Goal: Register for event/course

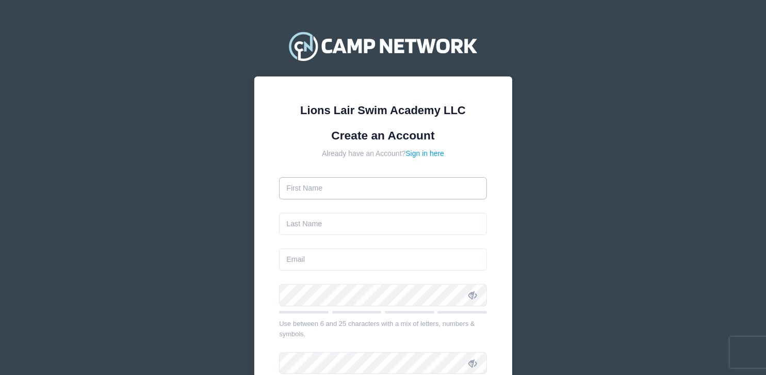
click at [358, 189] on input "text" at bounding box center [383, 188] width 208 height 22
type input "Xiaomu"
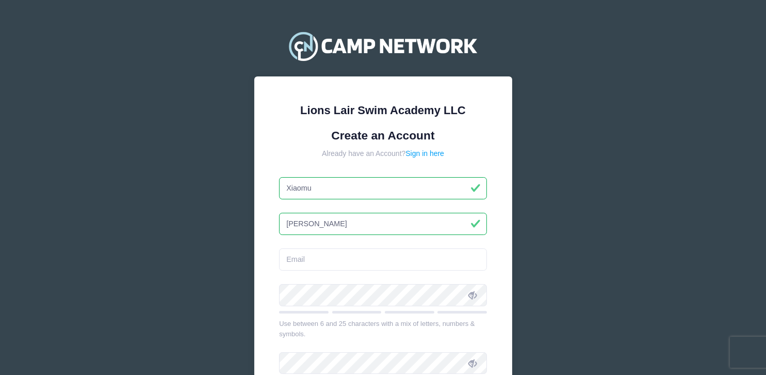
type input "Wu"
click at [330, 264] on input "email" at bounding box center [383, 259] width 208 height 22
type input "[EMAIL_ADDRESS][DOMAIN_NAME]"
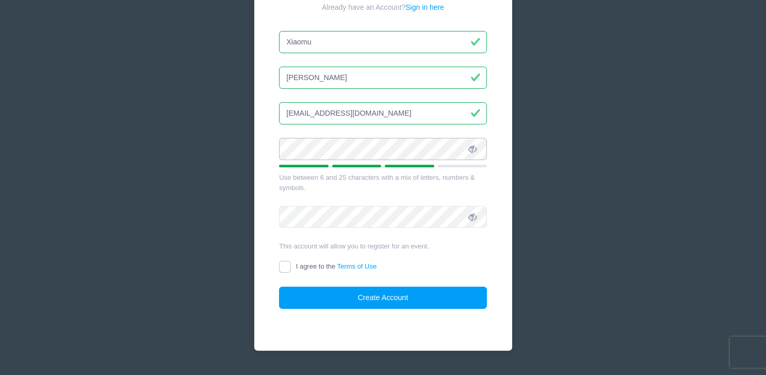
scroll to position [171, 0]
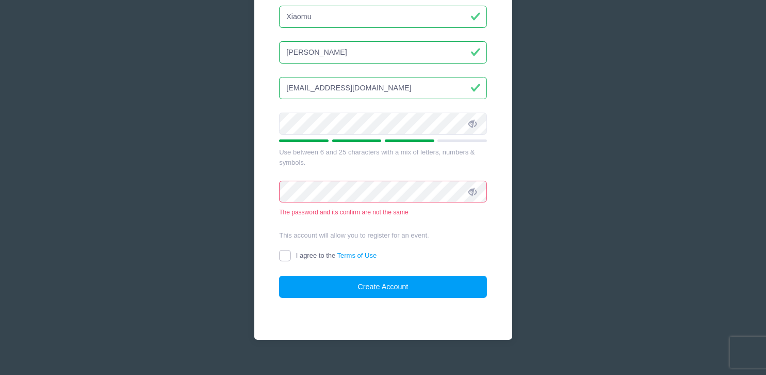
click at [291, 254] on input "I agree to the Terms of Use" at bounding box center [285, 256] width 12 height 12
checkbox input "true"
click at [473, 189] on icon at bounding box center [473, 192] width 8 height 8
click at [471, 121] on icon at bounding box center [473, 124] width 8 height 8
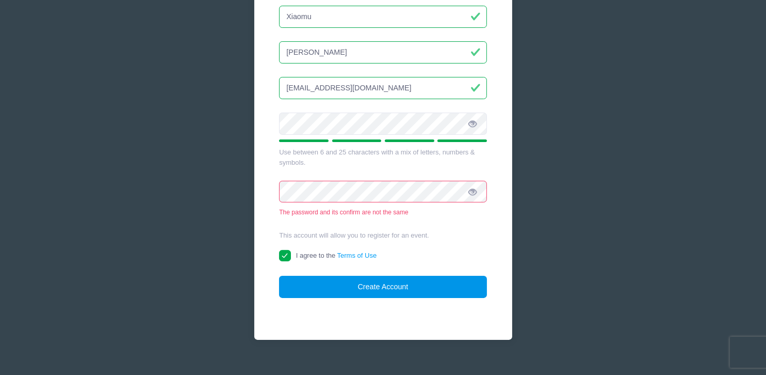
click at [411, 288] on button "Create Account" at bounding box center [383, 287] width 208 height 22
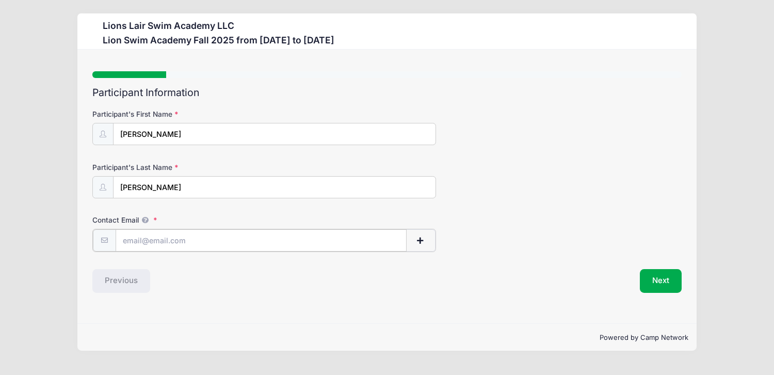
click at [197, 239] on input "Contact Email" at bounding box center [262, 240] width 292 height 22
type input "x"
type input "[EMAIL_ADDRESS][DOMAIN_NAME]"
click at [668, 284] on button "Next" at bounding box center [661, 280] width 42 height 24
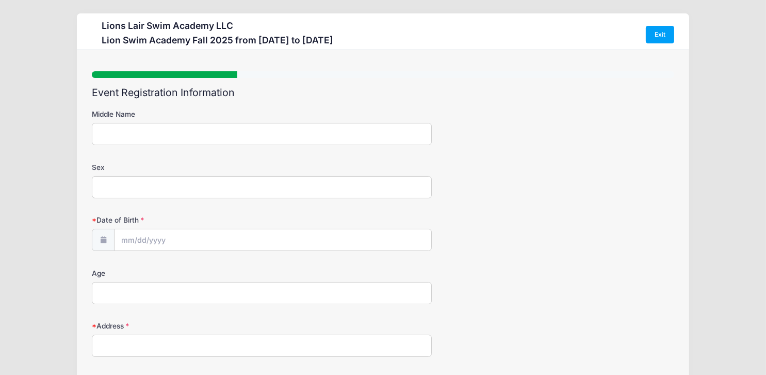
click at [134, 189] on input "Sex" at bounding box center [262, 187] width 340 height 22
type input "[DEMOGRAPHIC_DATA]"
click at [125, 238] on input "Date of Birth" at bounding box center [273, 240] width 316 height 22
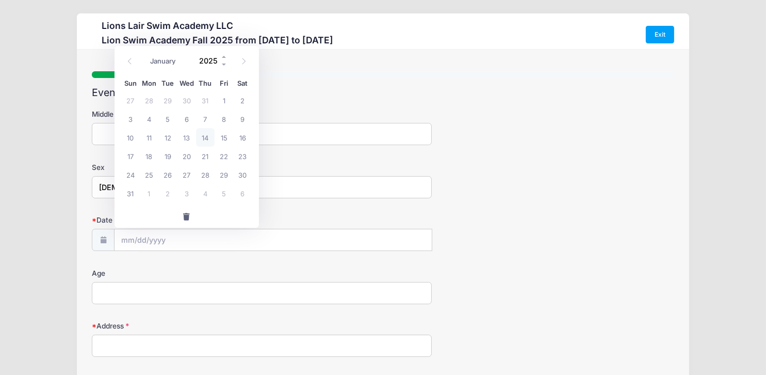
click at [215, 61] on input "2025" at bounding box center [212, 60] width 34 height 15
click at [243, 60] on icon at bounding box center [244, 61] width 4 height 6
click at [134, 63] on span at bounding box center [129, 62] width 17 height 18
click at [129, 233] on input "Date of Birth" at bounding box center [273, 240] width 317 height 22
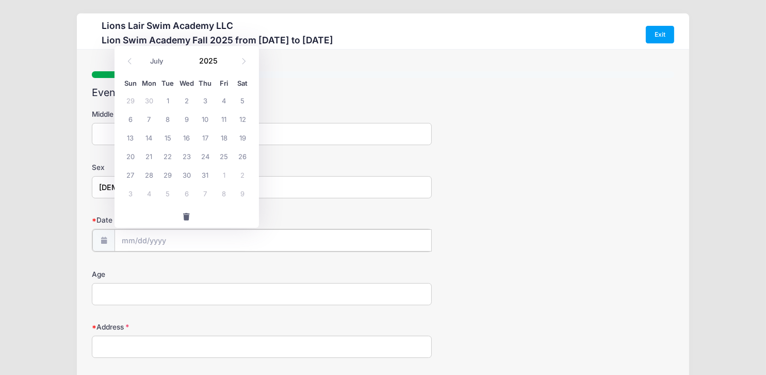
click at [129, 242] on input "Date of Birth" at bounding box center [273, 240] width 317 height 22
click at [133, 62] on icon at bounding box center [129, 61] width 7 height 7
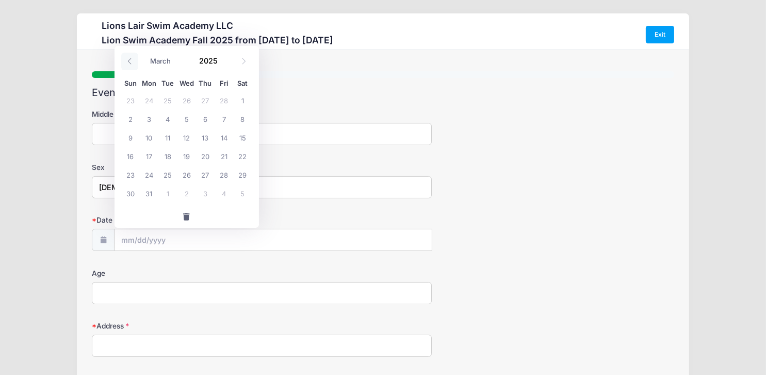
click at [133, 62] on icon at bounding box center [129, 61] width 7 height 7
select select "0"
click at [133, 62] on icon at bounding box center [129, 61] width 7 height 7
type input "2024"
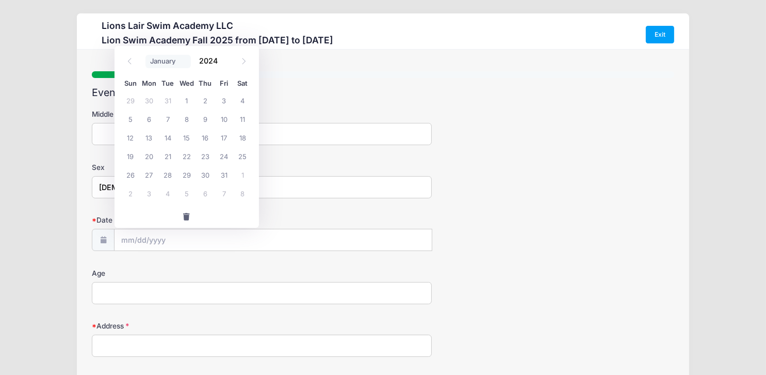
select select "11"
click at [211, 62] on input "2024" at bounding box center [212, 60] width 34 height 15
click at [221, 66] on span at bounding box center [224, 65] width 7 height 8
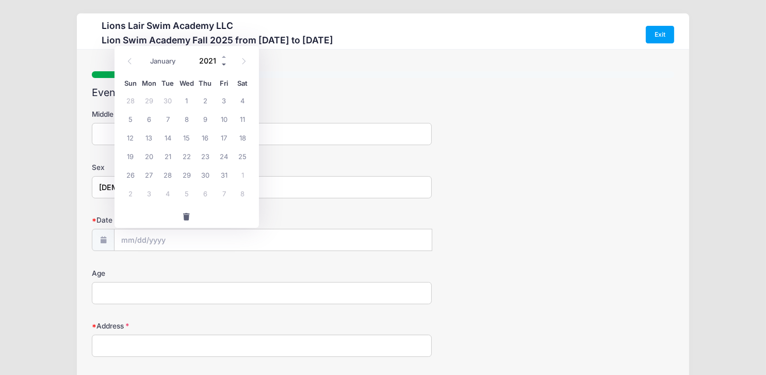
click at [221, 66] on span at bounding box center [224, 65] width 7 height 8
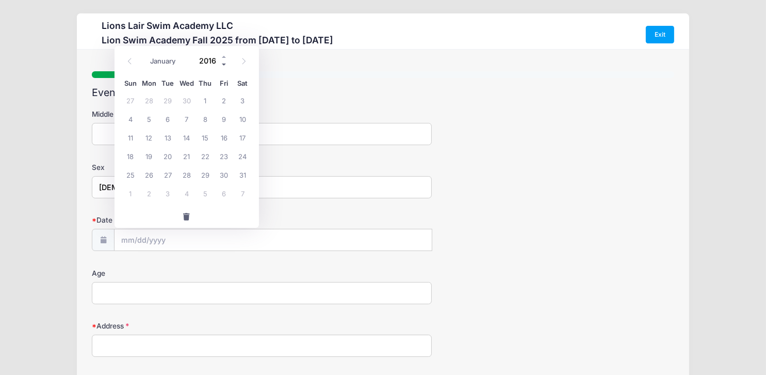
click at [221, 66] on span at bounding box center [224, 65] width 7 height 8
type input "2015"
click at [129, 63] on icon at bounding box center [129, 61] width 7 height 7
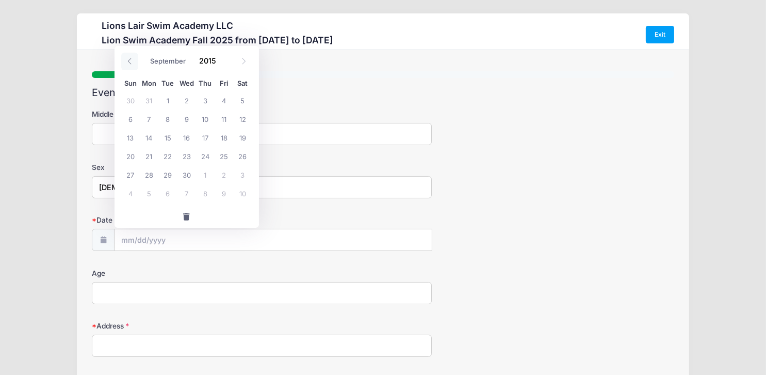
click at [129, 63] on icon at bounding box center [129, 61] width 7 height 7
select select "5"
click at [239, 100] on span "6" at bounding box center [242, 100] width 19 height 19
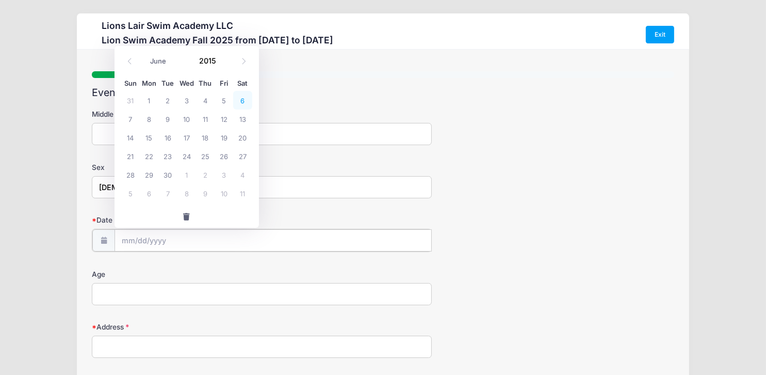
type input "[DATE]"
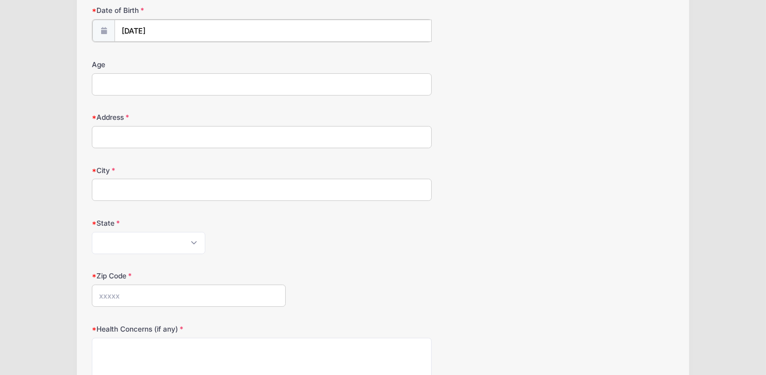
scroll to position [120, 0]
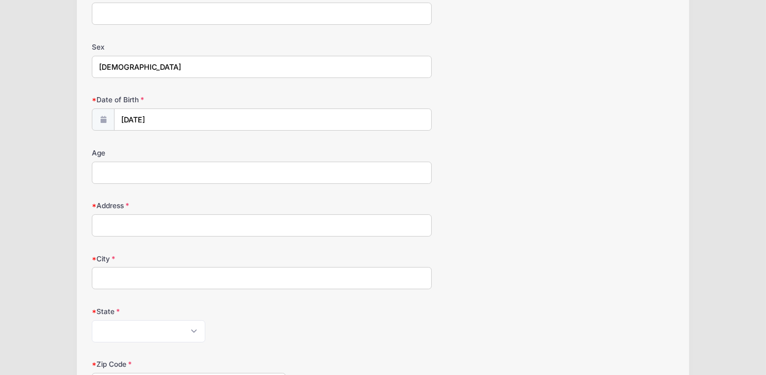
click at [199, 222] on input "Address" at bounding box center [262, 225] width 340 height 22
type input "[STREET_ADDRESS]"
click at [181, 276] on input "City" at bounding box center [262, 278] width 340 height 22
type input "[US_STATE]"
click at [156, 331] on select "[US_STATE] [US_STATE] [US_STATE] [US_STATE] [US_STATE] Armed Forces Africa Arme…" at bounding box center [149, 331] width 114 height 22
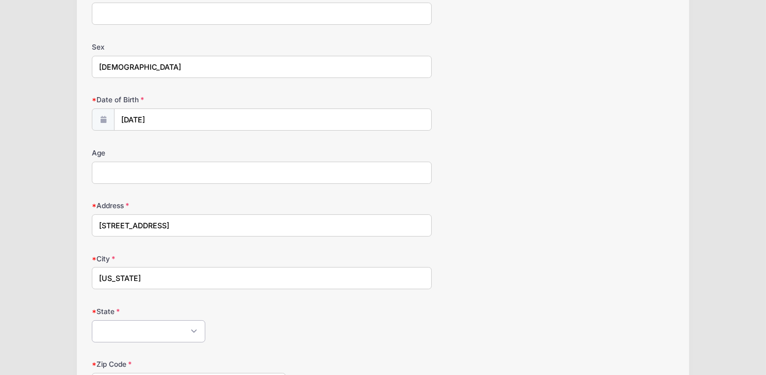
select select "NY"
click at [92, 320] on select "[US_STATE] [US_STATE] [US_STATE] [US_STATE] [US_STATE] Armed Forces Africa Arme…" at bounding box center [149, 331] width 114 height 22
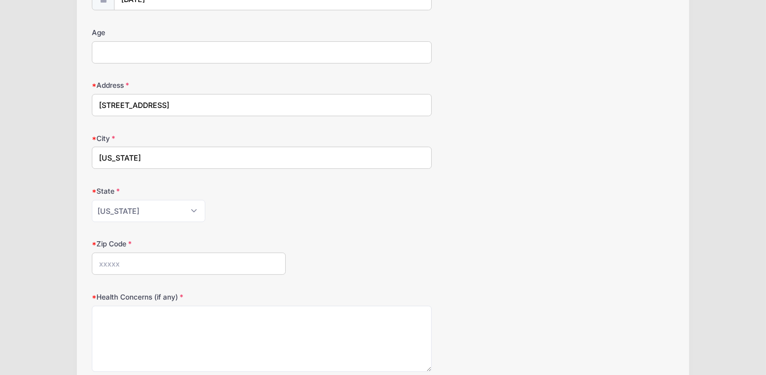
click at [147, 265] on input "Zip Code" at bounding box center [189, 263] width 194 height 22
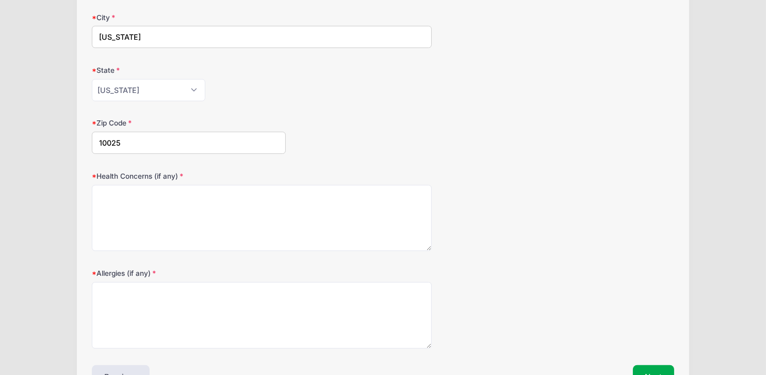
scroll to position [426, 0]
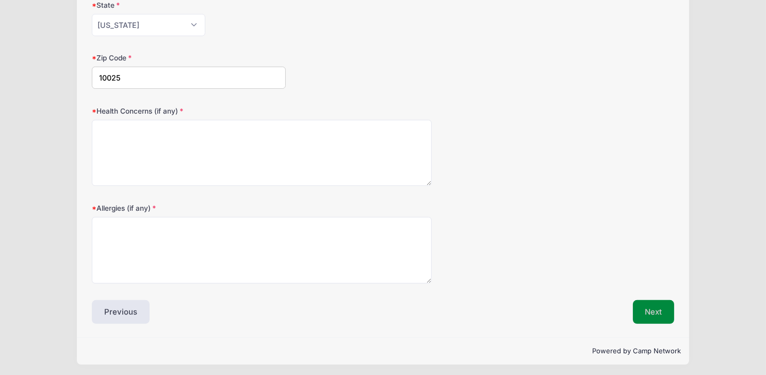
type input "10025"
click at [661, 316] on button "Next" at bounding box center [654, 312] width 42 height 24
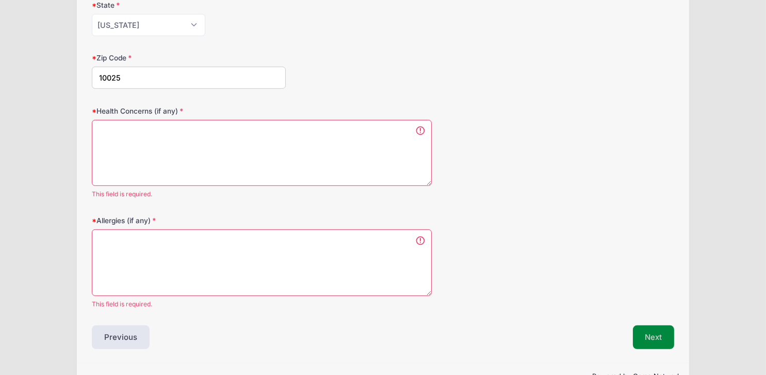
scroll to position [452, 0]
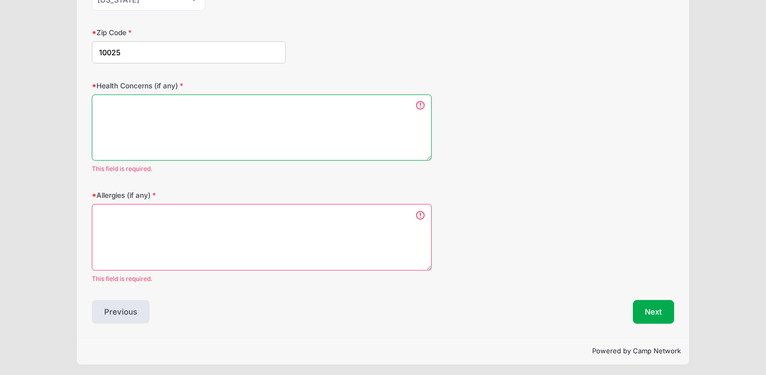
click at [297, 123] on textarea "Health Concerns (if any)" at bounding box center [262, 127] width 340 height 67
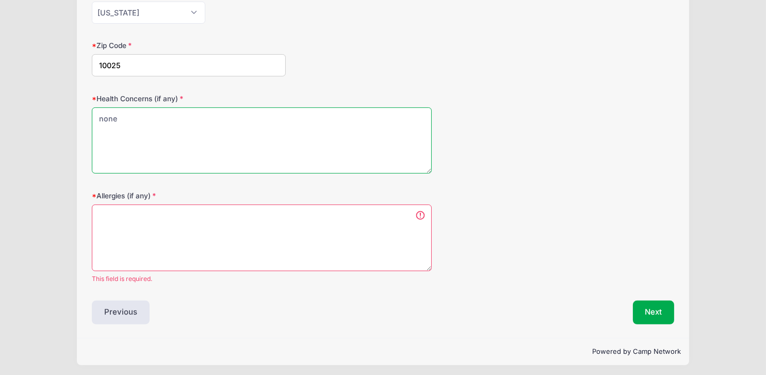
drag, startPoint x: 297, startPoint y: 123, endPoint x: 98, endPoint y: 117, distance: 199.3
click at [98, 117] on textarea "none" at bounding box center [262, 140] width 340 height 67
type textarea "none"
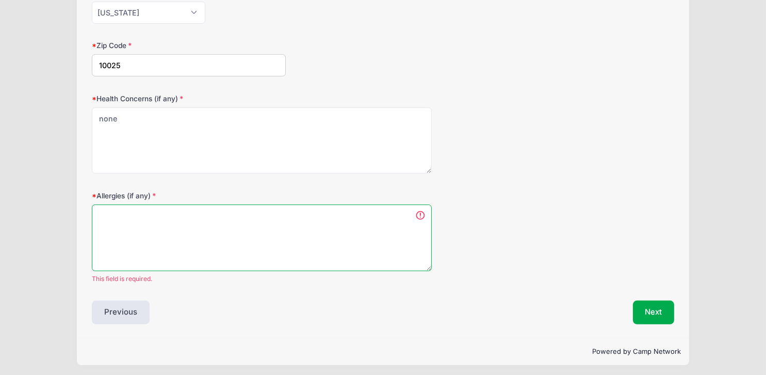
click at [146, 235] on textarea "Allergies (if any)" at bounding box center [262, 237] width 340 height 67
paste textarea "none"
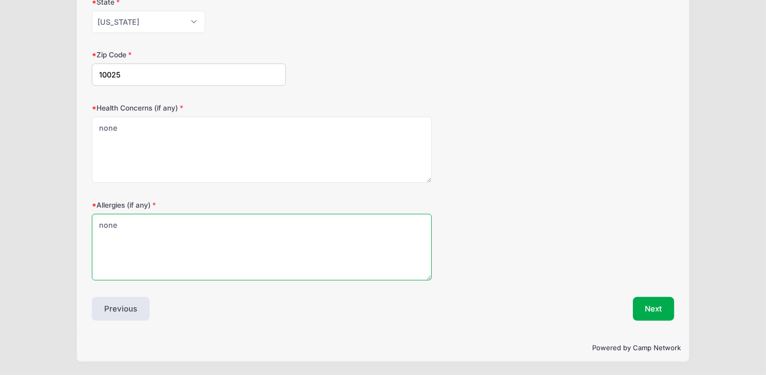
scroll to position [426, 0]
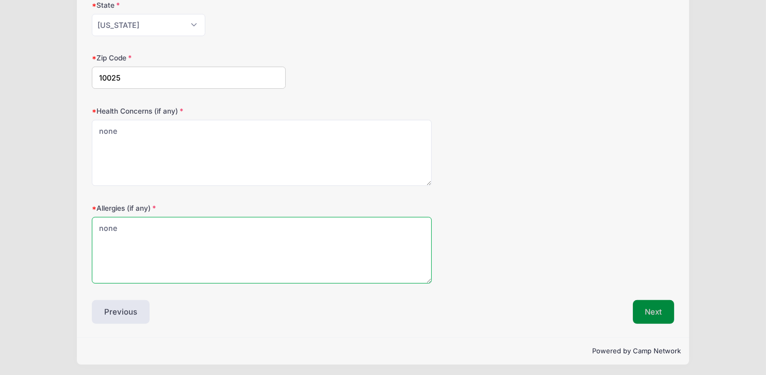
type textarea "none"
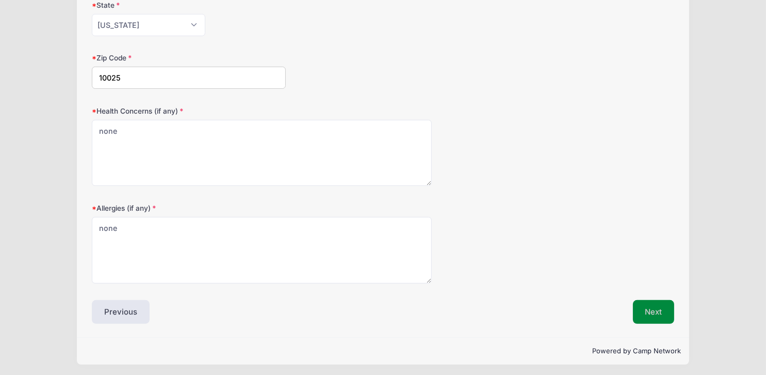
click at [658, 313] on button "Next" at bounding box center [654, 312] width 42 height 24
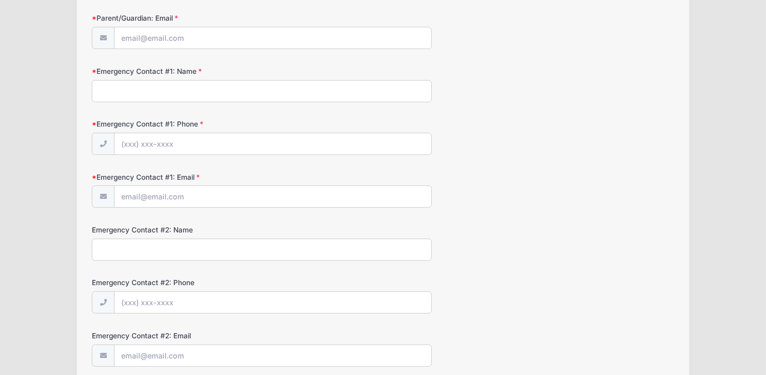
scroll to position [0, 0]
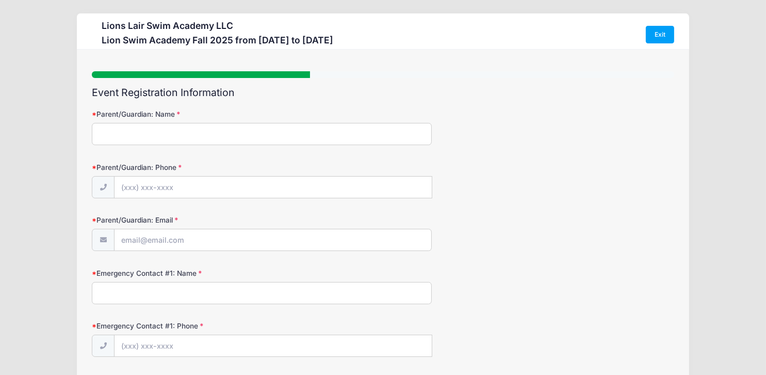
click at [350, 129] on input "Parent/Guardian: Name" at bounding box center [262, 134] width 340 height 22
type input "[PERSON_NAME]"
click at [247, 182] on input "Parent/Guardian: Phone" at bounding box center [273, 188] width 317 height 22
type input "[PHONE_NUMBER]"
click at [214, 233] on input "Parent/Guardian: Email" at bounding box center [273, 240] width 316 height 22
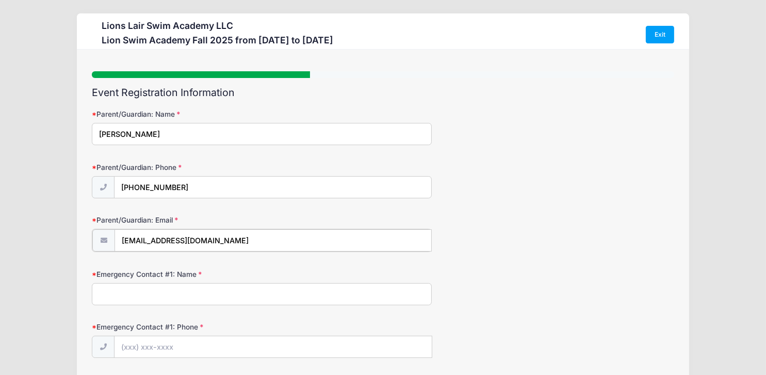
type input "[EMAIL_ADDRESS][DOMAIN_NAME]"
click at [197, 296] on input "Emergency Contact #1: Name" at bounding box center [262, 293] width 340 height 22
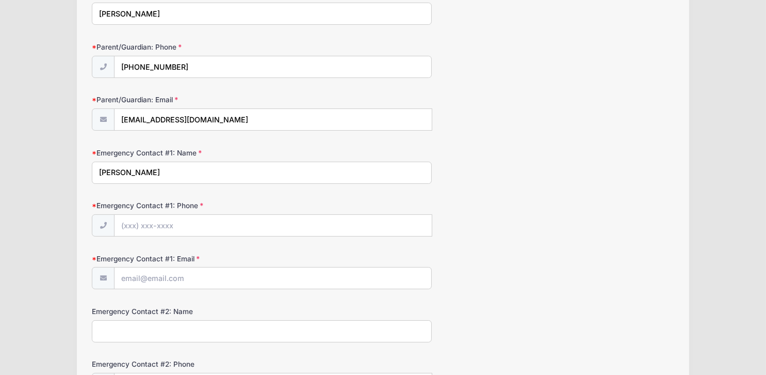
type input "[PERSON_NAME]"
click at [201, 218] on input "Emergency Contact #1: Phone" at bounding box center [273, 226] width 317 height 22
type input "[PHONE_NUMBER]"
click at [182, 280] on input "Emergency Contact #1: Email" at bounding box center [273, 278] width 317 height 22
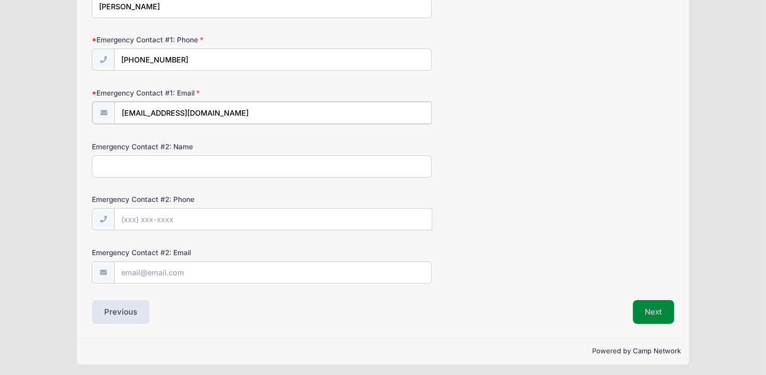
type input "[EMAIL_ADDRESS][DOMAIN_NAME]"
click at [657, 308] on button "Next" at bounding box center [654, 311] width 42 height 24
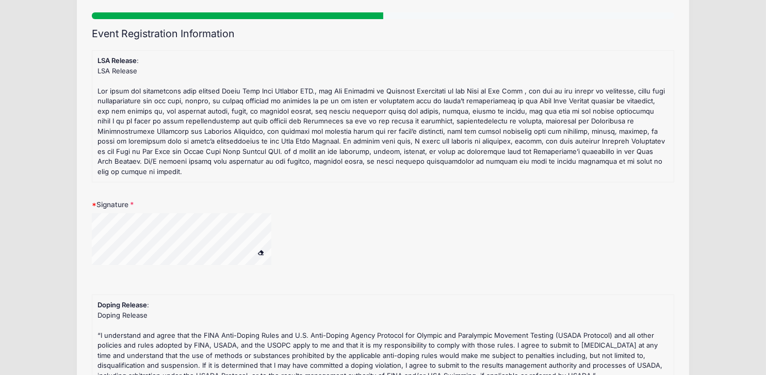
scroll to position [0, 0]
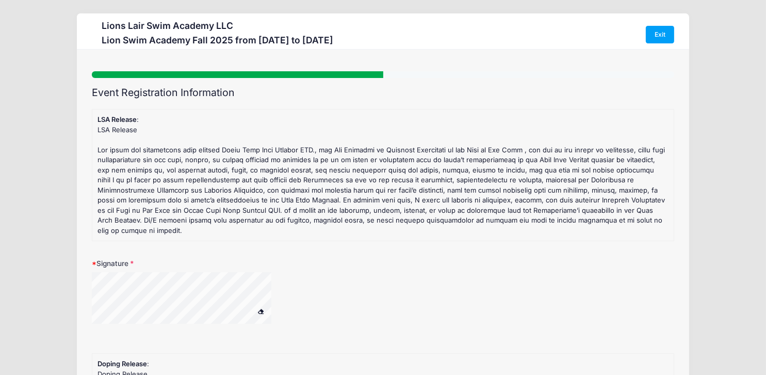
click at [276, 301] on div at bounding box center [195, 299] width 206 height 55
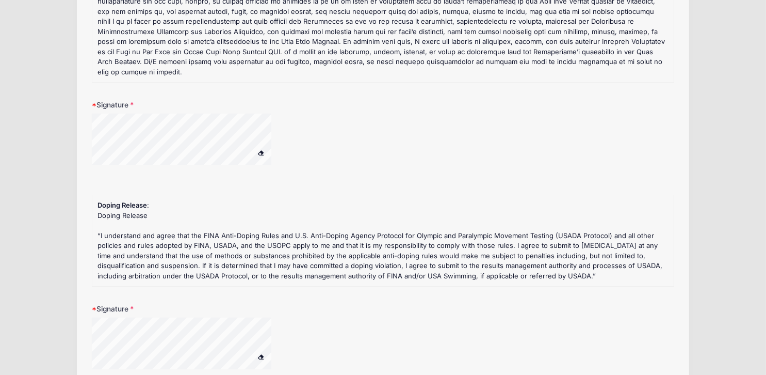
scroll to position [302, 0]
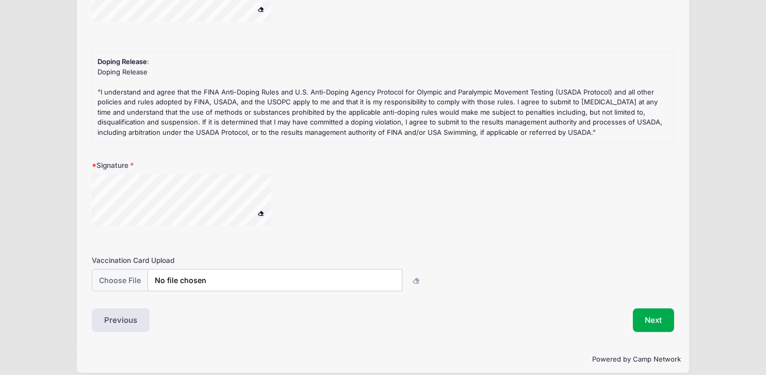
click at [147, 192] on div "Signature" at bounding box center [383, 199] width 583 height 78
click at [654, 308] on button "Next" at bounding box center [654, 320] width 42 height 24
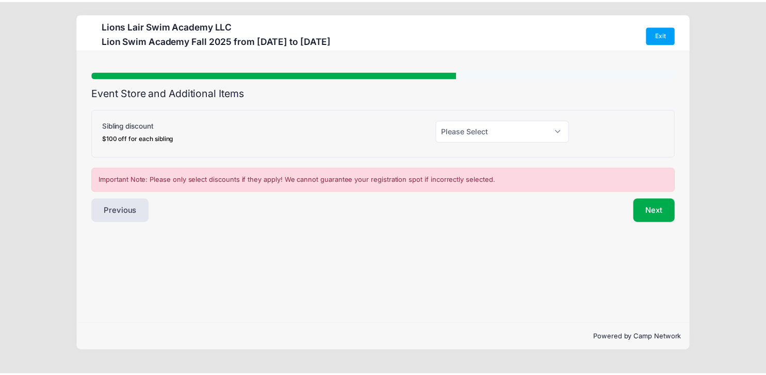
scroll to position [0, 0]
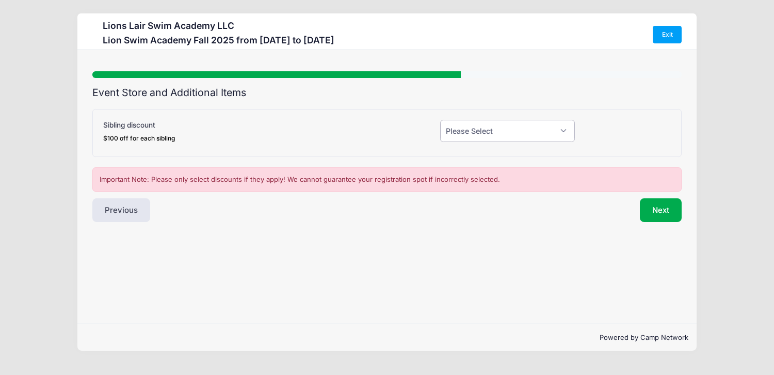
click at [501, 138] on select "Please Select Yes (-$100.00) No" at bounding box center [507, 131] width 135 height 22
select select "0"
click at [440, 120] on select "Please Select Yes (-$100.00) No" at bounding box center [507, 131] width 135 height 22
click at [654, 207] on button "Next" at bounding box center [661, 210] width 42 height 24
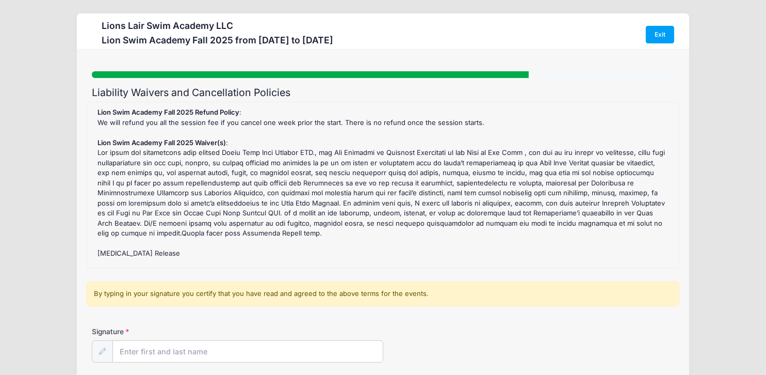
scroll to position [157, 0]
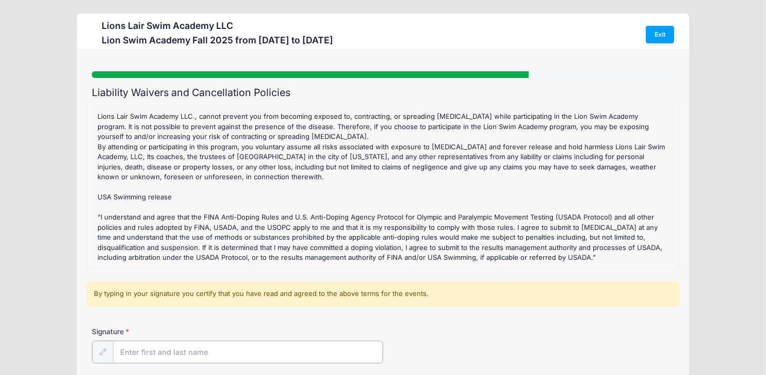
click at [189, 349] on input "Signature" at bounding box center [248, 352] width 270 height 22
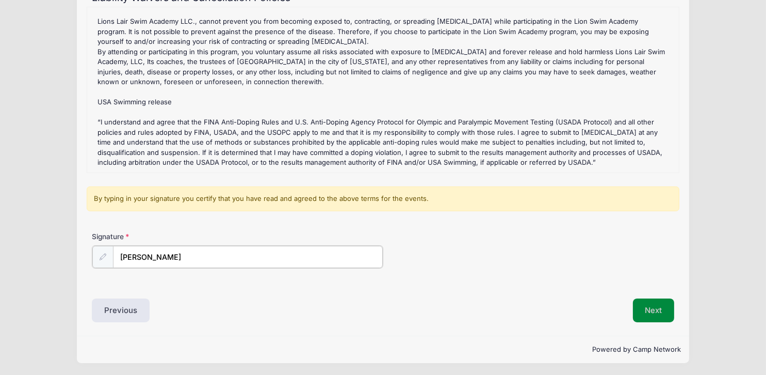
type input "[PERSON_NAME]"
click at [652, 303] on button "Next" at bounding box center [654, 310] width 42 height 24
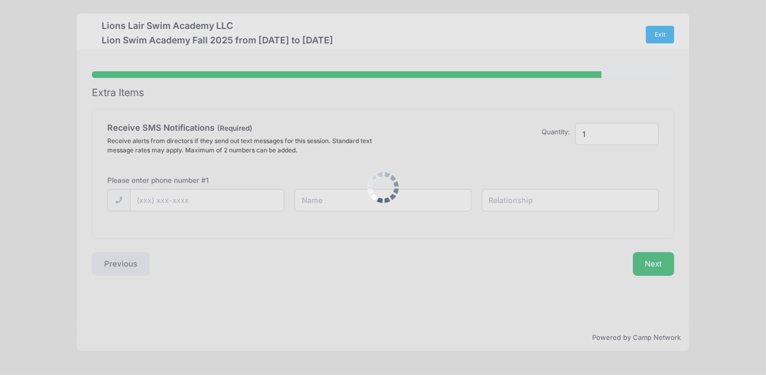
scroll to position [0, 0]
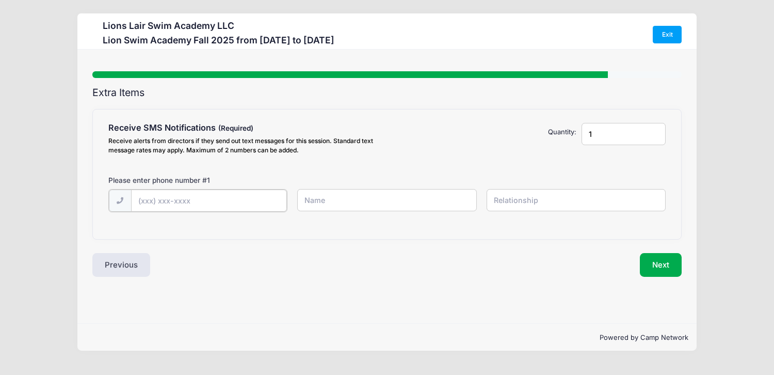
click at [0, 0] on input "text" at bounding box center [0, 0] width 0 height 0
type input "[PHONE_NUMBER]"
click at [0, 0] on input "text" at bounding box center [0, 0] width 0 height 0
type input "[PERSON_NAME]"
click at [0, 0] on input "text" at bounding box center [0, 0] width 0 height 0
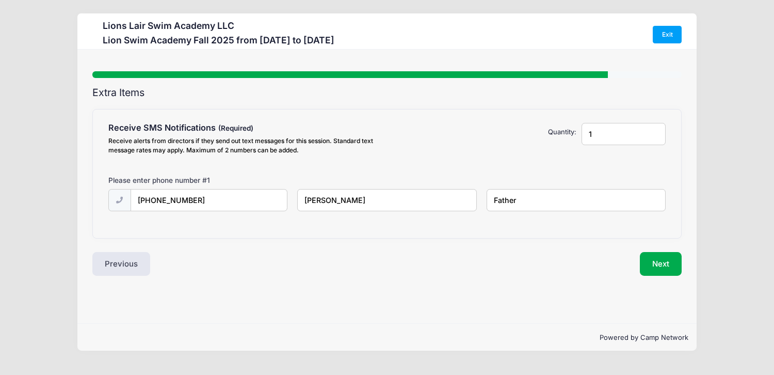
type input "Father"
click at [594, 137] on input "1" at bounding box center [624, 134] width 85 height 22
click at [649, 136] on input "1" at bounding box center [624, 134] width 85 height 22
type input "2"
click at [654, 129] on input "2" at bounding box center [624, 134] width 85 height 22
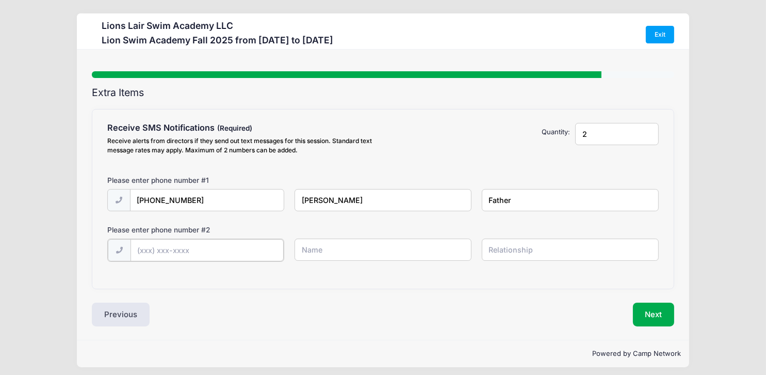
click at [0, 0] on input "text" at bounding box center [0, 0] width 0 height 0
drag, startPoint x: 194, startPoint y: 200, endPoint x: 114, endPoint y: 200, distance: 80.5
click at [114, 200] on div "[PHONE_NUMBER]" at bounding box center [195, 200] width 177 height 23
click at [0, 0] on input "text" at bounding box center [0, 0] width 0 height 0
paste input "[PHONE_NUMBER]"
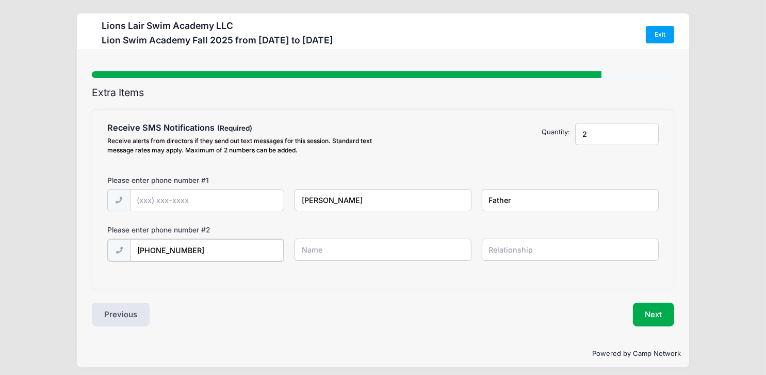
type input "[PHONE_NUMBER]"
click at [0, 0] on input "text" at bounding box center [0, 0] width 0 height 0
type input "[PHONE_NUMBER]"
click at [0, 0] on input "text" at bounding box center [0, 0] width 0 height 0
type input "[PERSON_NAME]"
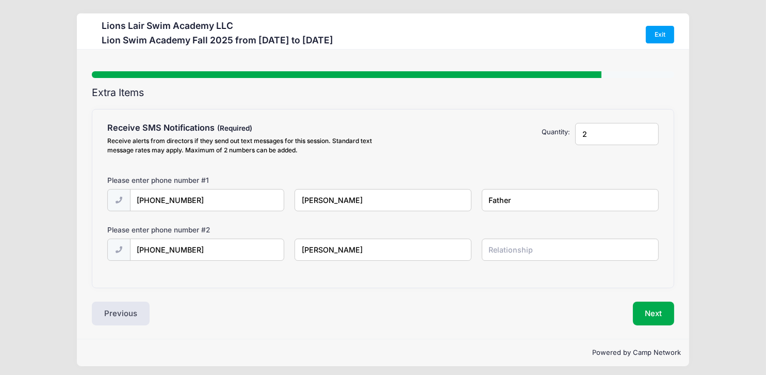
click at [0, 0] on input "text" at bounding box center [0, 0] width 0 height 0
type input "Mother"
click at [666, 311] on button "Next" at bounding box center [654, 313] width 42 height 24
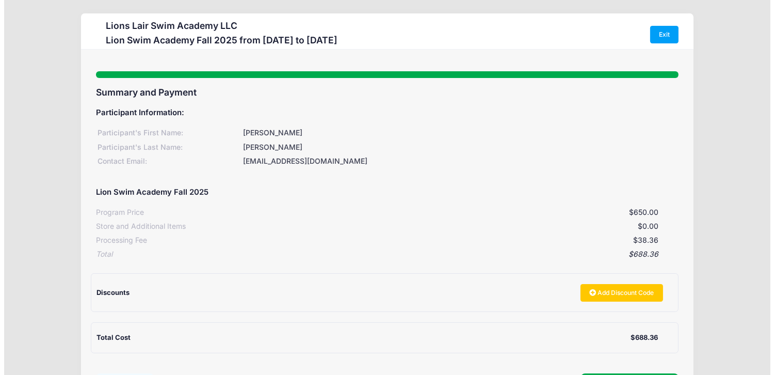
scroll to position [95, 0]
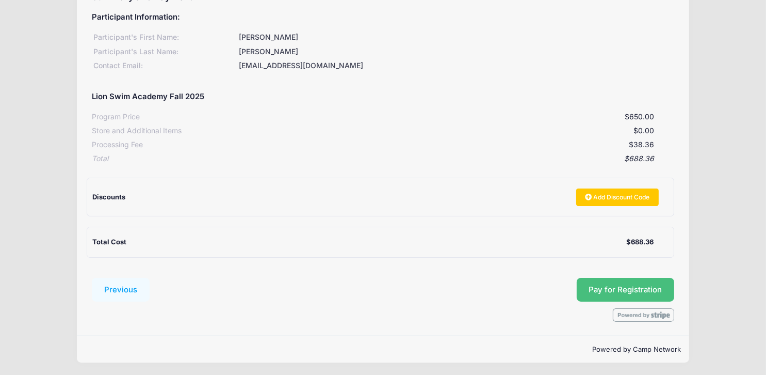
click at [636, 286] on span "Pay for Registration" at bounding box center [625, 289] width 73 height 9
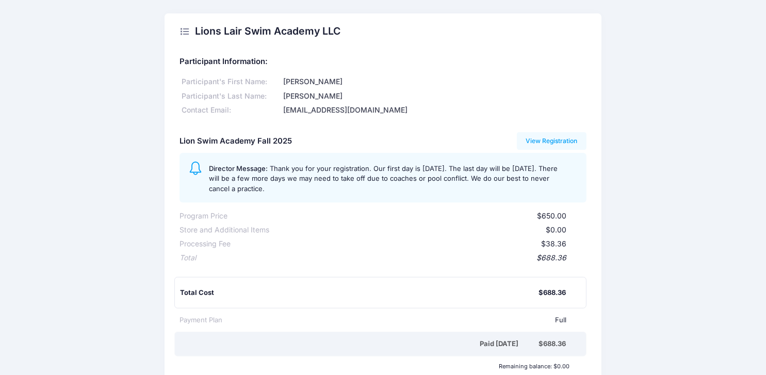
click at [429, 289] on div "Total Cost" at bounding box center [359, 292] width 358 height 10
